Goal: Task Accomplishment & Management: Use online tool/utility

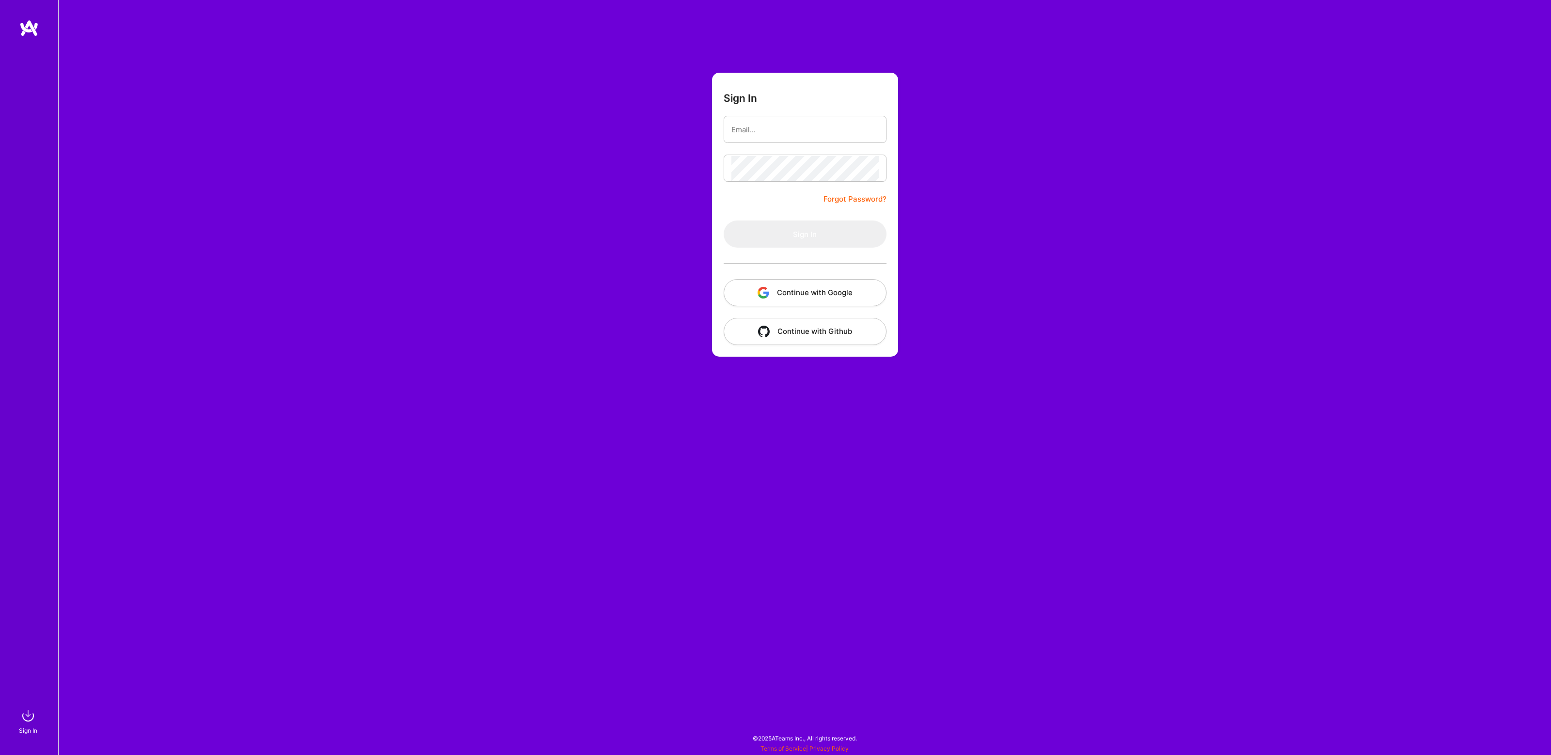
click at [789, 293] on button "Continue with Google" at bounding box center [804, 292] width 163 height 27
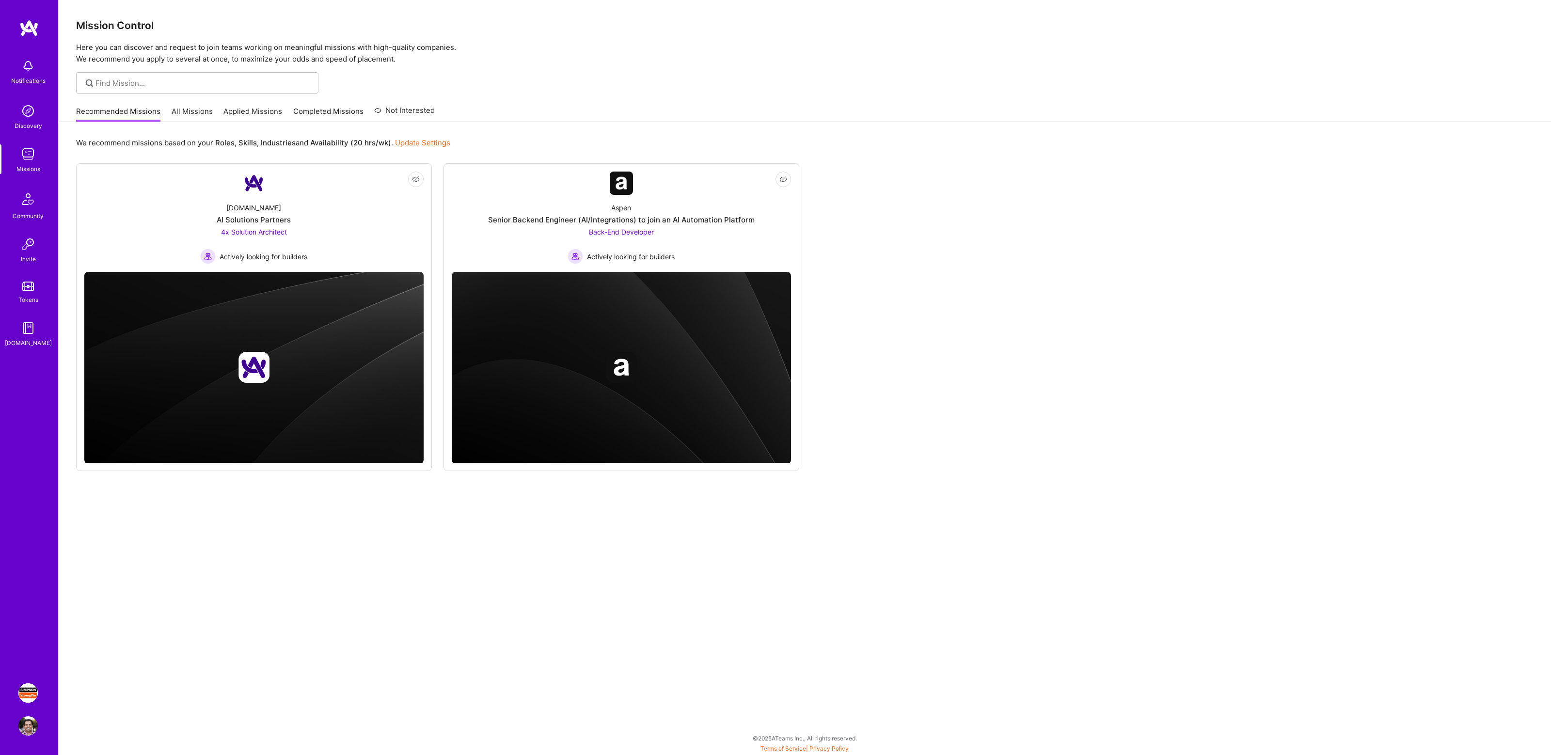
click at [27, 694] on img at bounding box center [27, 692] width 19 height 19
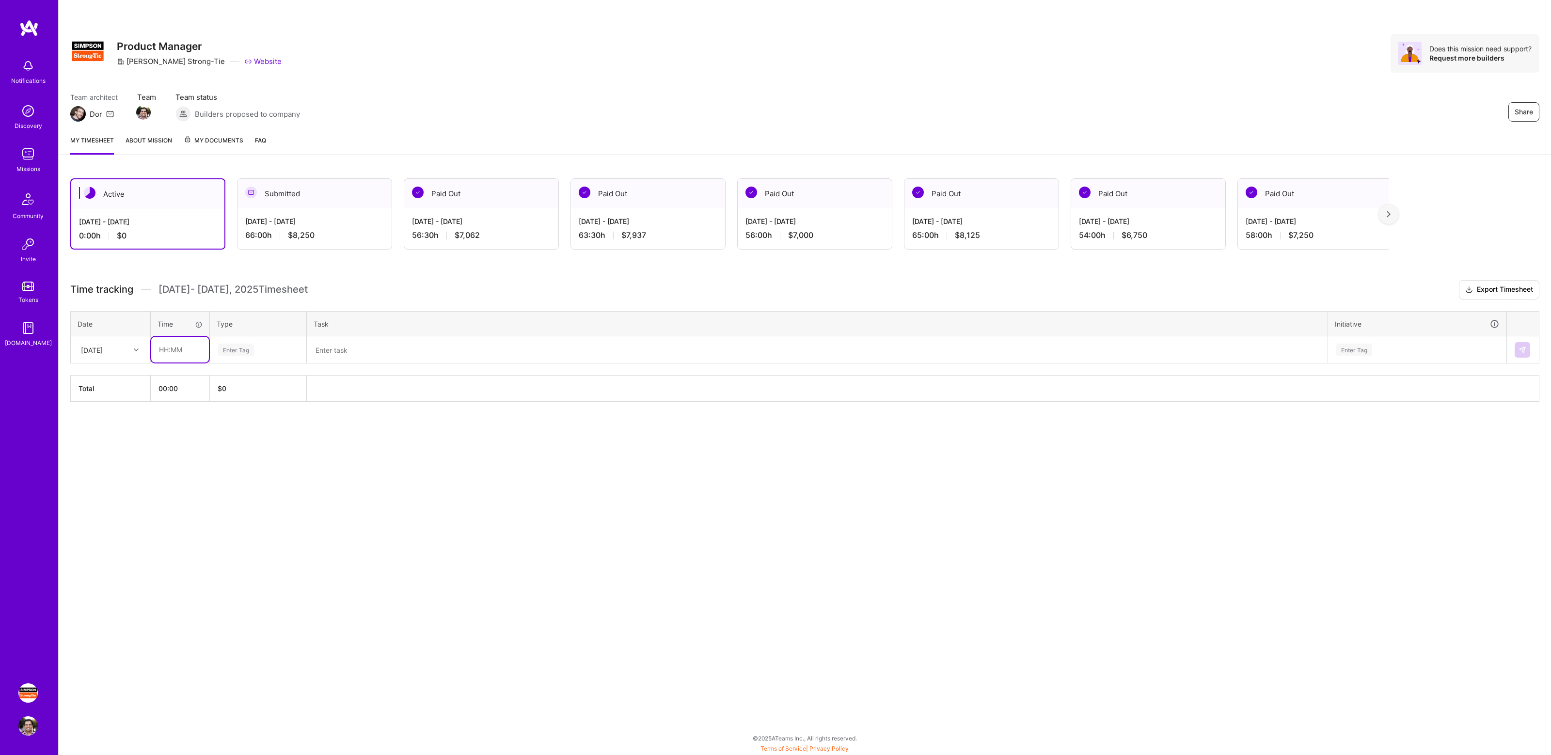
click at [174, 349] on input "text" at bounding box center [180, 350] width 58 height 26
type input "01:00"
type input "mana"
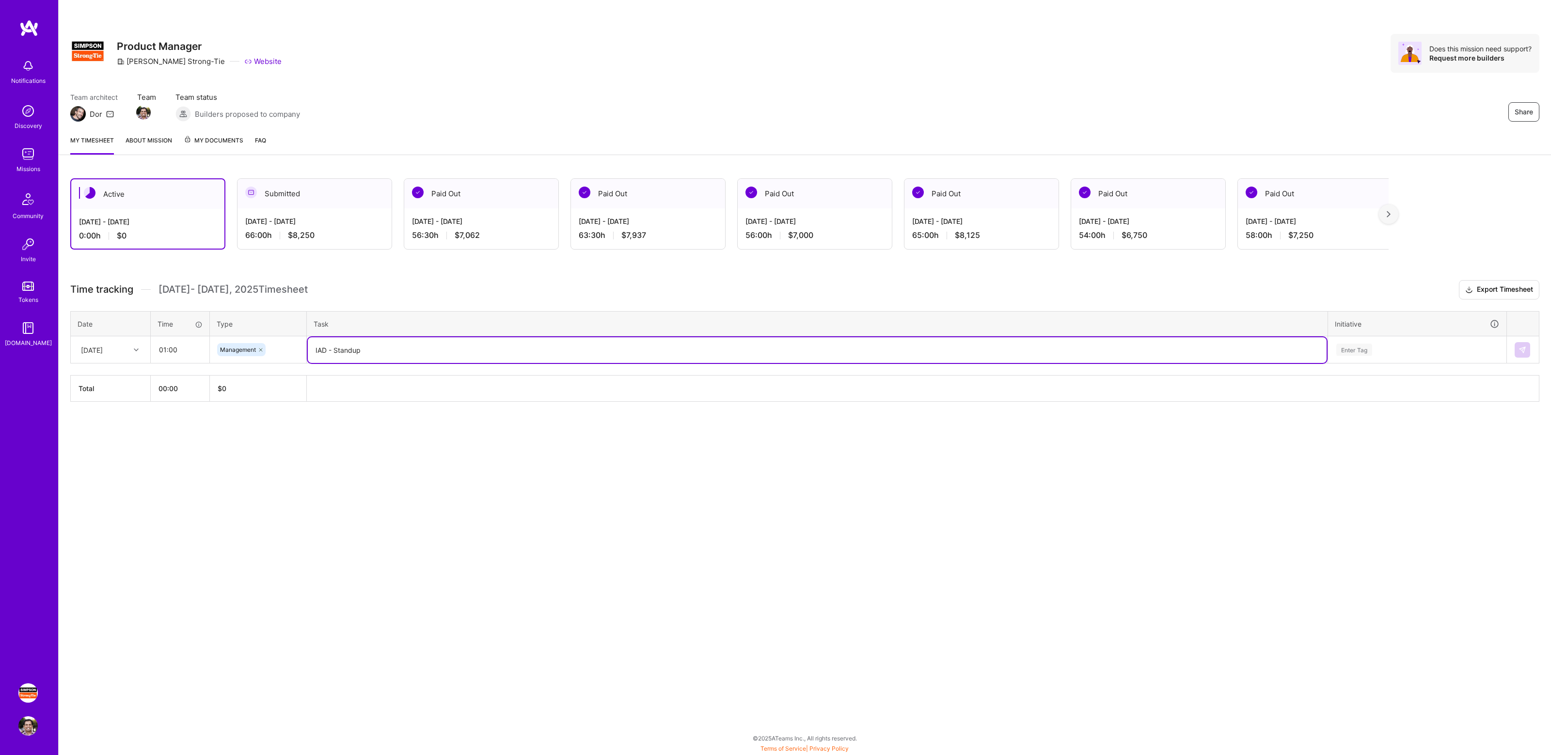
type textarea "IAD - Standup"
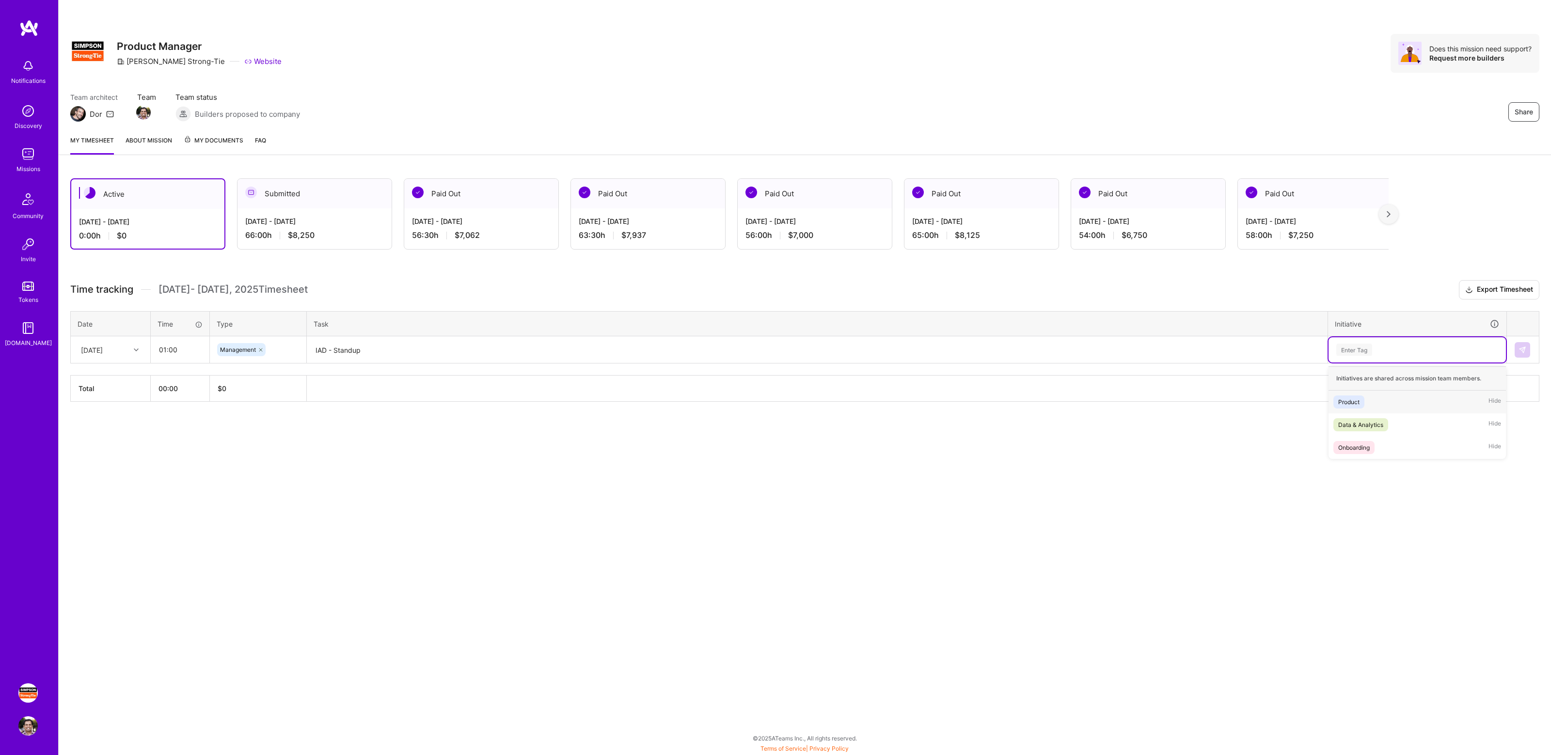
click at [1376, 345] on div "Enter Tag" at bounding box center [1417, 350] width 164 height 12
click at [1376, 403] on div "Product Hide" at bounding box center [1416, 402] width 177 height 23
click at [1515, 350] on button at bounding box center [1522, 350] width 16 height 16
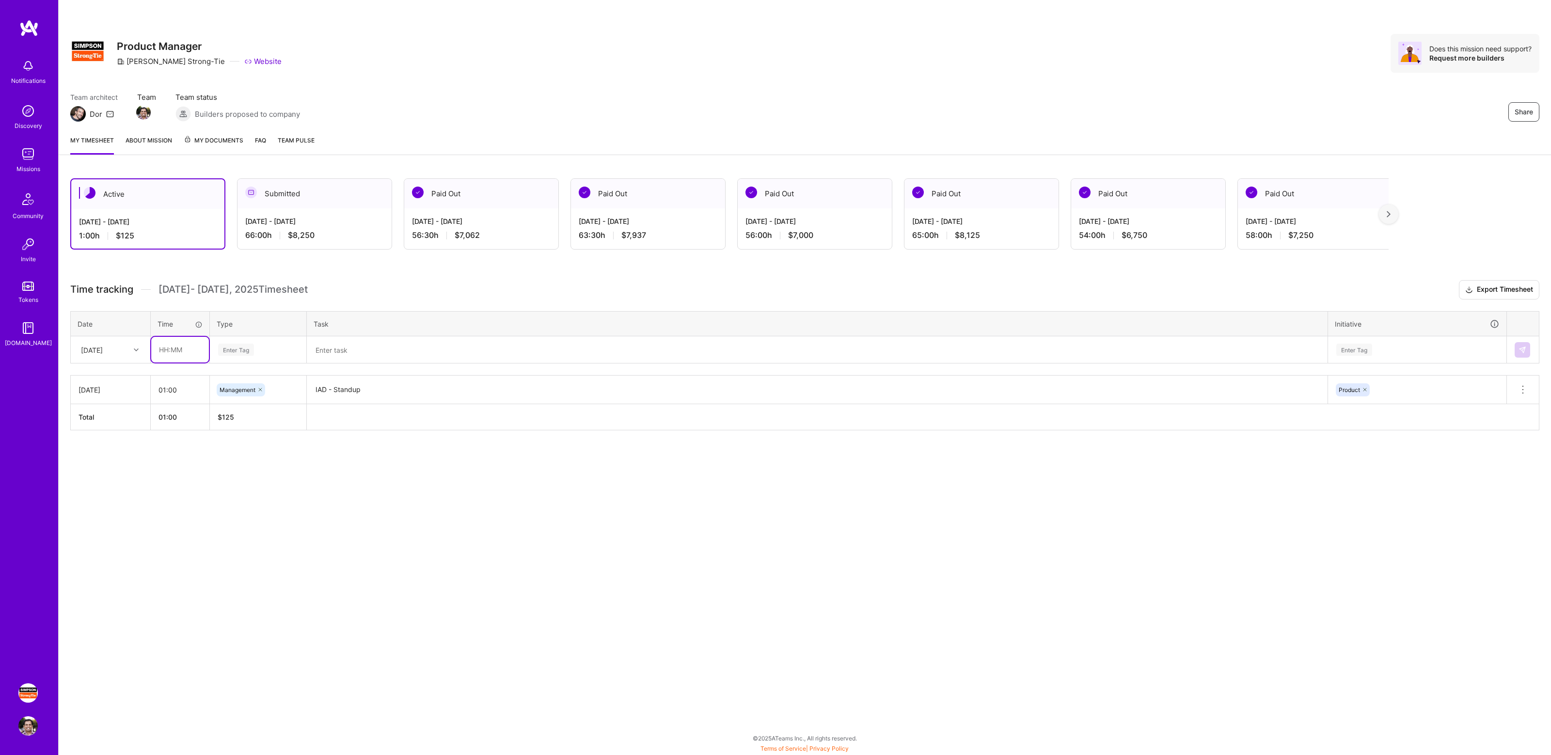
click at [172, 351] on input "text" at bounding box center [180, 350] width 58 height 26
type input "01:00"
click at [258, 347] on div "Enter Tag" at bounding box center [258, 350] width 82 height 12
type input "manage"
click at [357, 346] on textarea at bounding box center [817, 350] width 1019 height 26
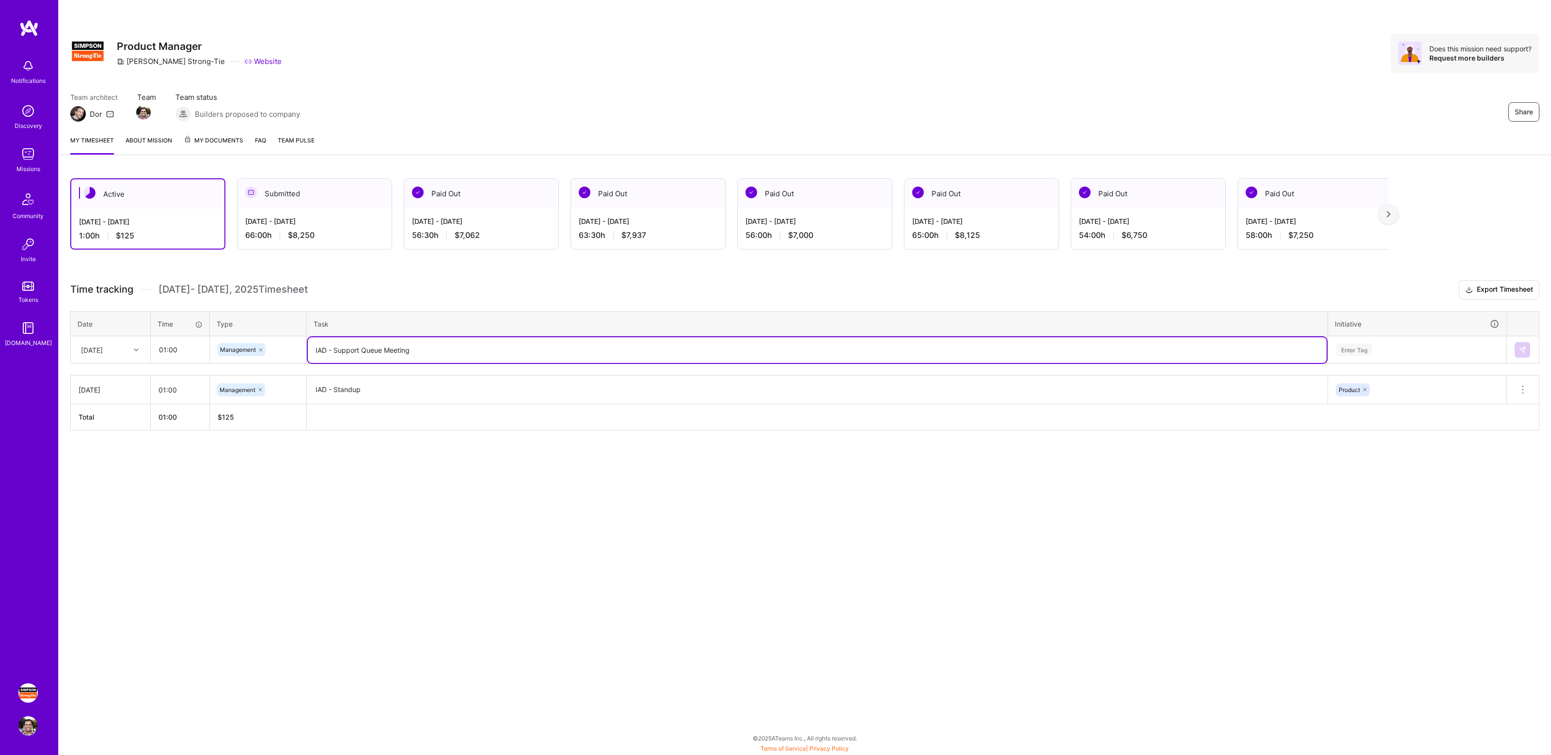
type textarea "IAD - Support Queue Meeting"
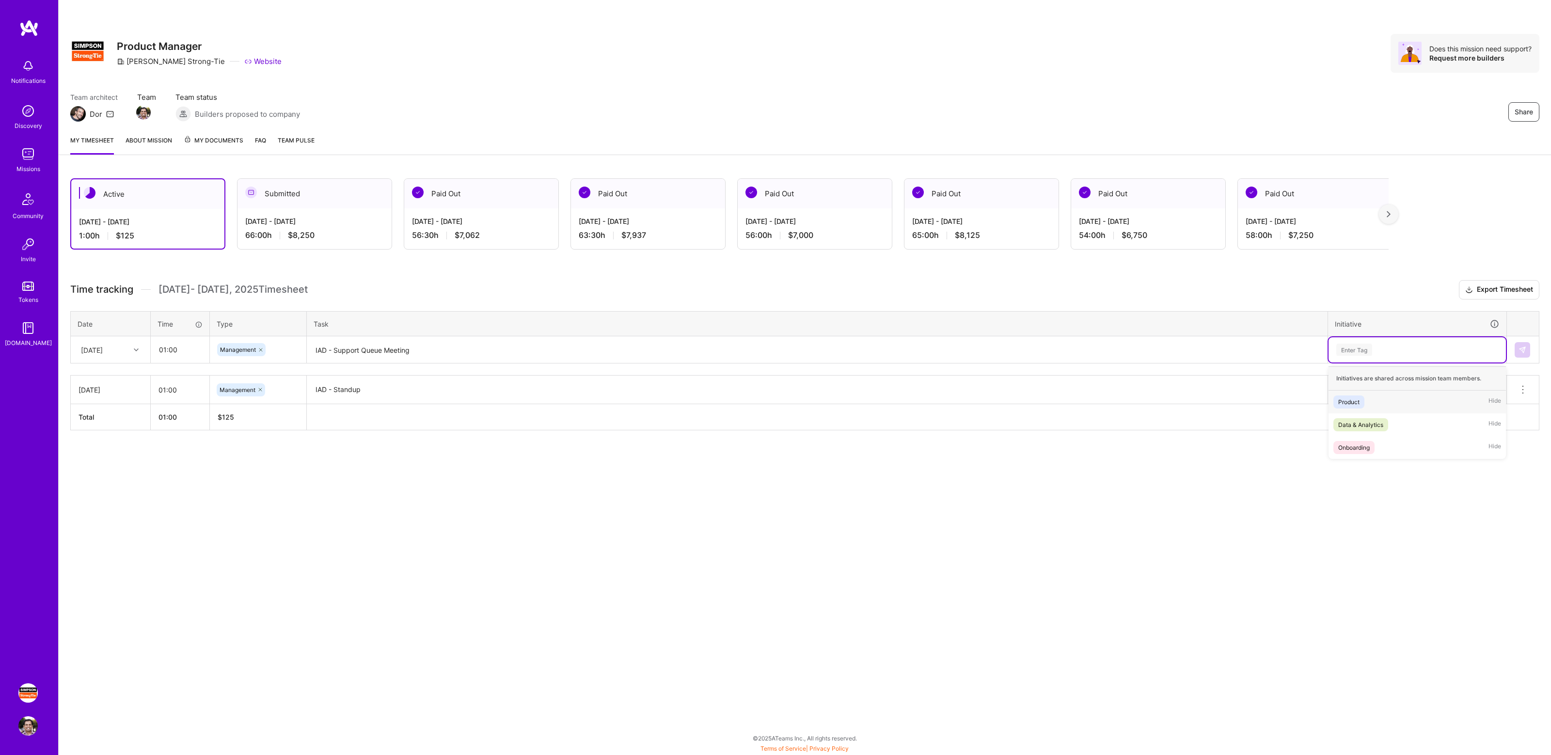
click at [1372, 349] on div "Enter Tag" at bounding box center [1417, 350] width 164 height 12
click at [1363, 410] on div "Product Hide" at bounding box center [1416, 402] width 177 height 23
click at [1515, 349] on button at bounding box center [1522, 350] width 16 height 16
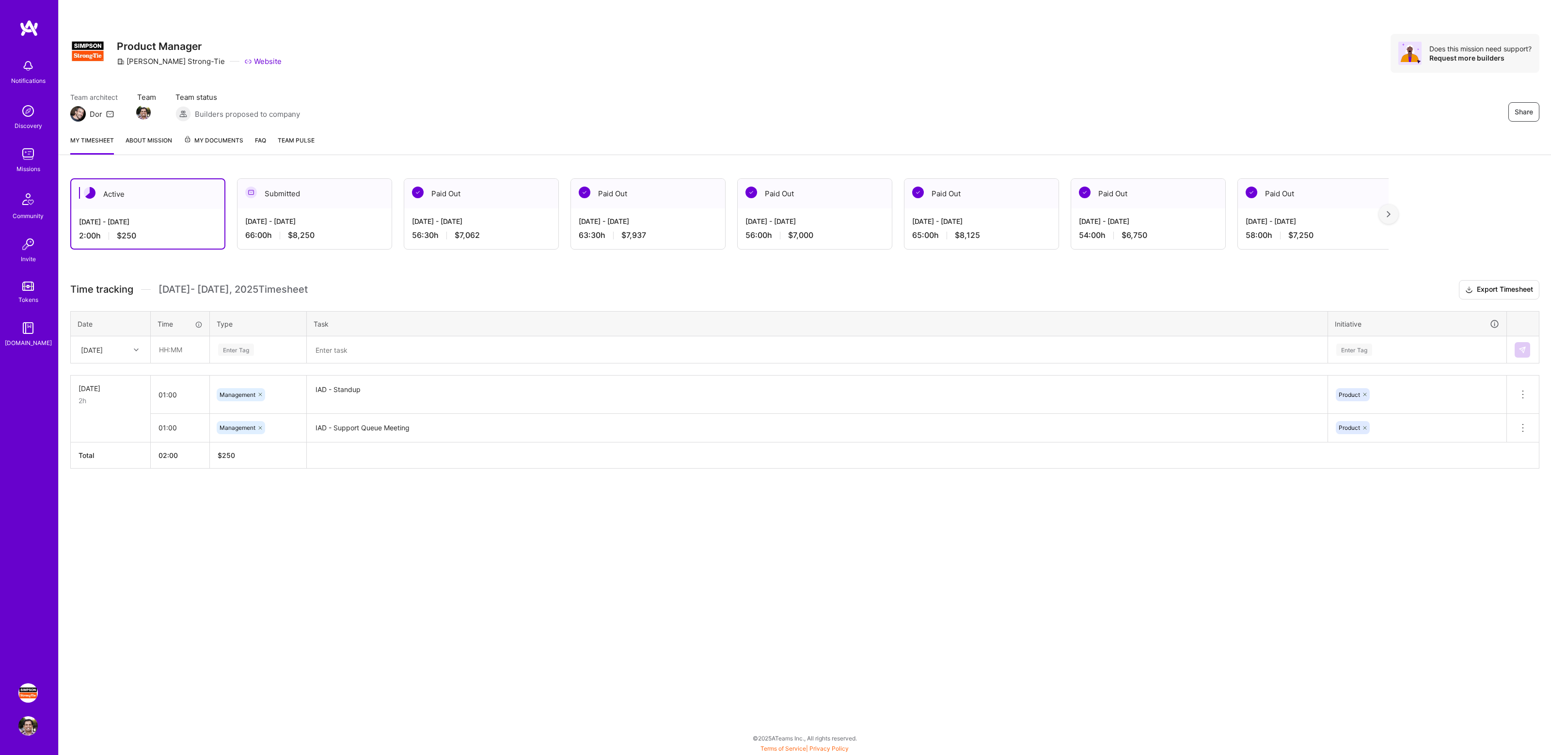
click at [386, 270] on div "Active [DATE] - [DATE] 2:00 h $250 Submitted [DATE] - [DATE] 66:00 h $8,250 Pai…" at bounding box center [805, 341] width 1492 height 349
click at [371, 266] on div "Active [DATE] - [DATE] 2:00 h $250 Submitted [DATE] - [DATE] 66:00 h $8,250 Pai…" at bounding box center [805, 341] width 1492 height 349
click at [379, 269] on div "Active [DATE] - [DATE] 2:00 h $250 Submitted [DATE] - [DATE] 66:00 h $8,250 Pai…" at bounding box center [805, 341] width 1492 height 349
click at [583, 95] on div "Team architect Dor Team Team status Builders proposed to company Share" at bounding box center [804, 107] width 1469 height 30
click at [396, 412] on td "IAD - Standup" at bounding box center [817, 395] width 1021 height 38
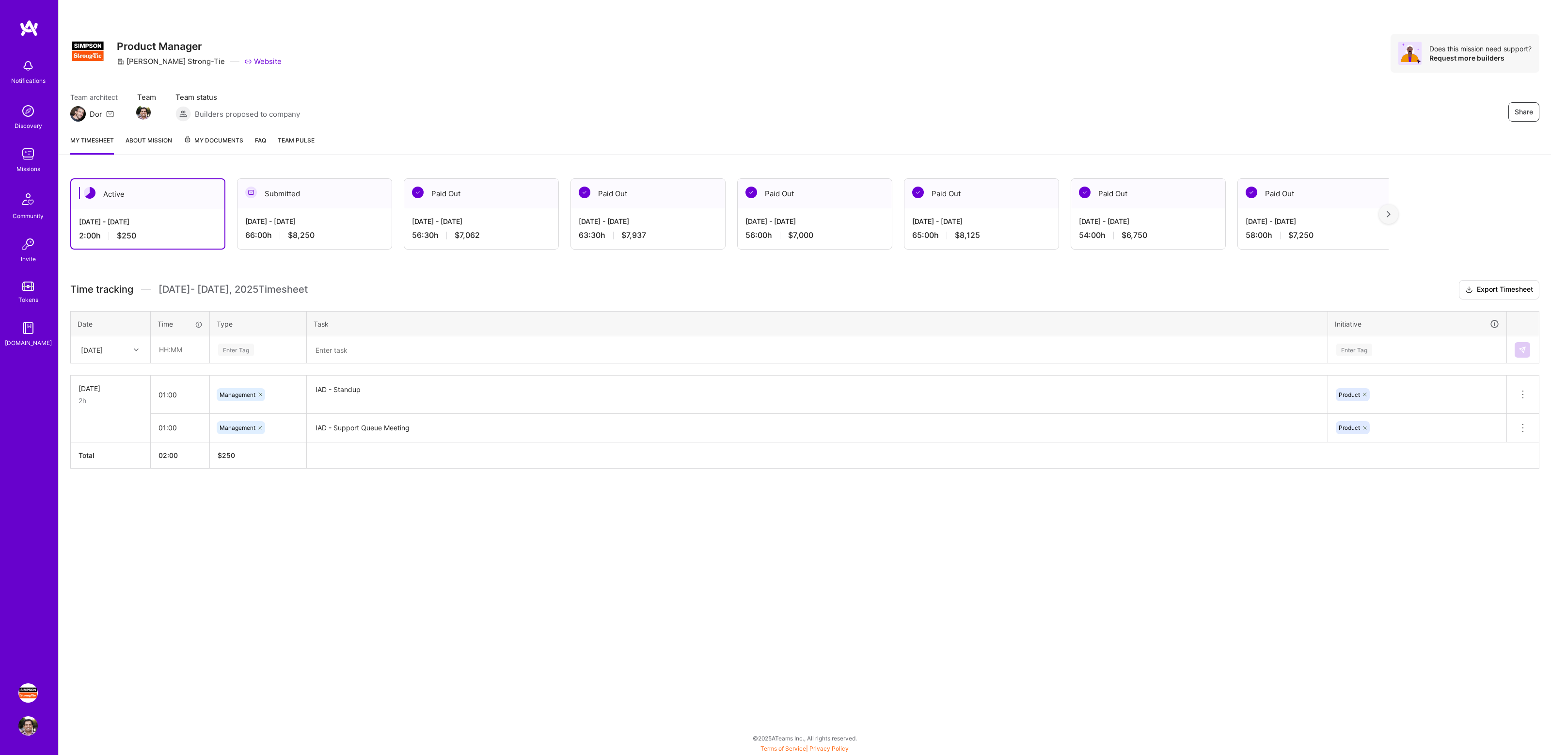
click at [1023, 71] on div "Share Product Manager [PERSON_NAME]-Tie Website Does this mission need support?…" at bounding box center [804, 53] width 1469 height 39
